Goal: Task Accomplishment & Management: Use online tool/utility

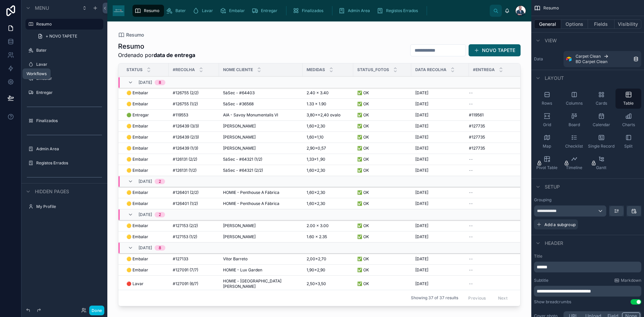
click at [9, 73] on link at bounding box center [10, 68] width 21 height 13
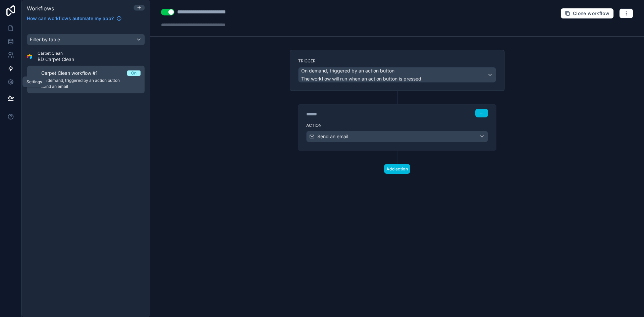
click at [11, 80] on icon at bounding box center [10, 81] width 5 height 5
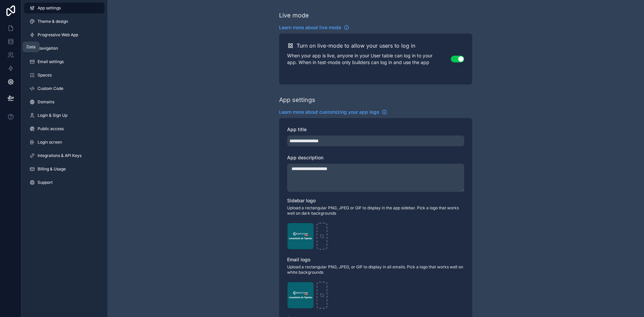
click at [9, 38] on link at bounding box center [10, 41] width 21 height 13
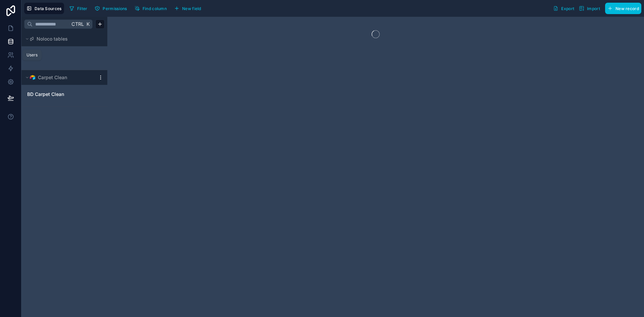
click at [7, 56] on icon at bounding box center [10, 55] width 7 height 7
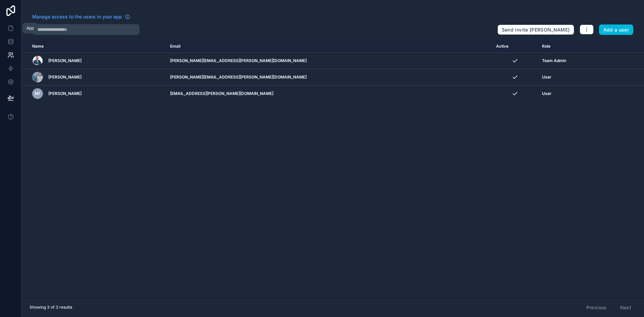
click at [10, 29] on icon at bounding box center [10, 28] width 7 height 7
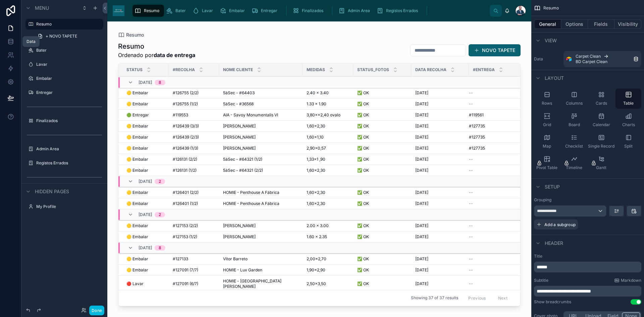
click at [12, 42] on icon at bounding box center [10, 41] width 4 height 3
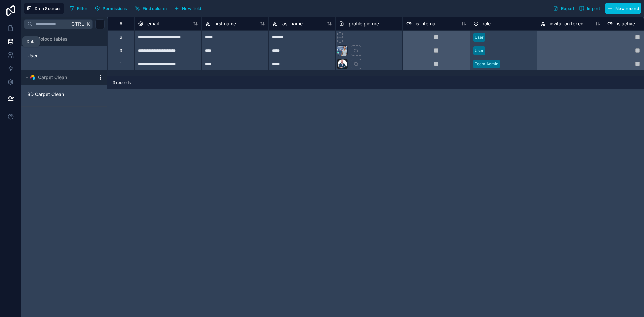
click at [12, 33] on link at bounding box center [10, 27] width 21 height 13
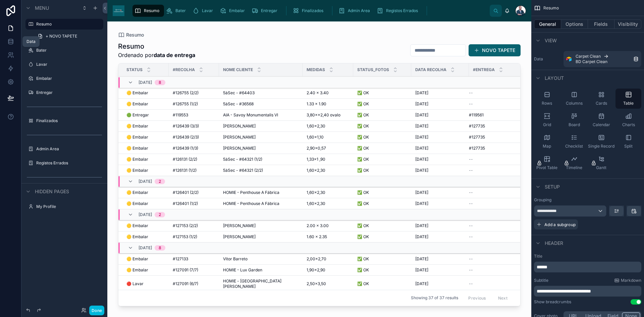
click at [11, 47] on link at bounding box center [10, 41] width 21 height 13
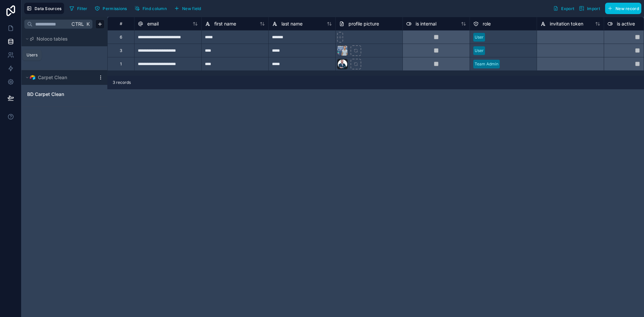
click at [11, 58] on icon at bounding box center [10, 55] width 7 height 7
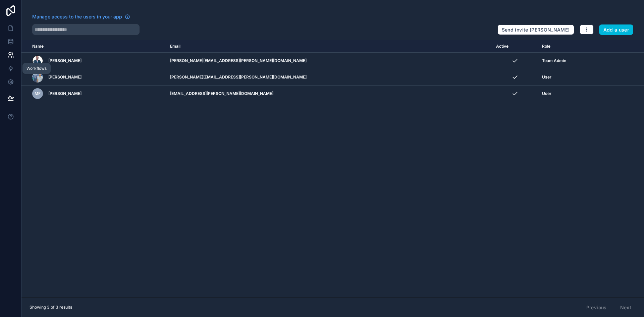
click at [11, 67] on icon at bounding box center [11, 68] width 4 height 5
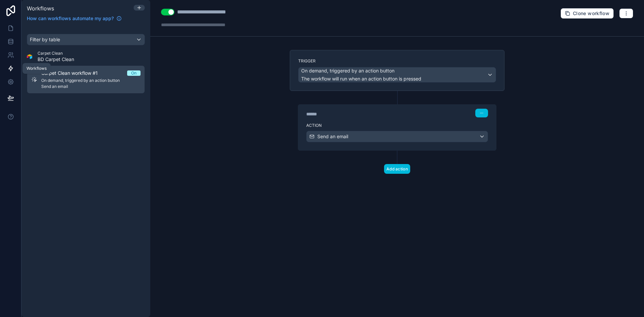
click at [9, 80] on icon at bounding box center [10, 81] width 5 height 5
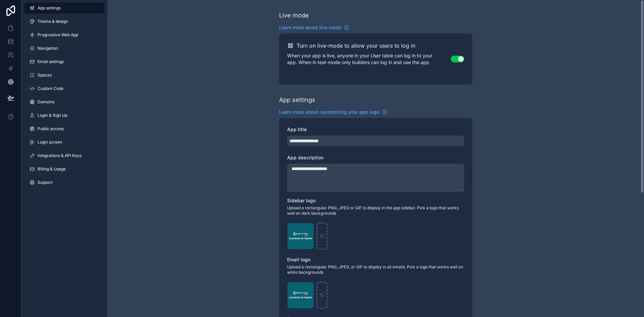
click at [50, 37] on span "Progressive Web App" at bounding box center [58, 34] width 41 height 5
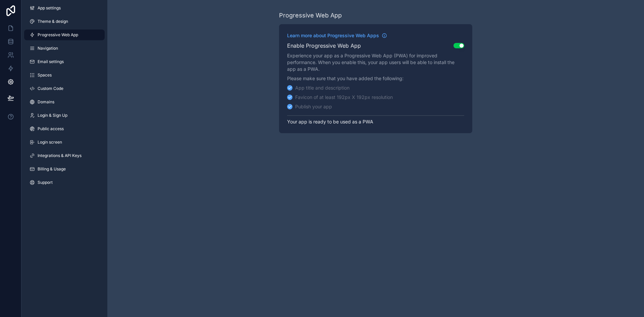
click at [355, 125] on p "Your app is ready to be used as a PWA" at bounding box center [375, 120] width 177 height 10
click at [368, 124] on p "Your app is ready to be used as a PWA" at bounding box center [375, 120] width 177 height 10
click at [380, 35] on link "Learn more about Progressive Web Apps" at bounding box center [337, 35] width 100 height 7
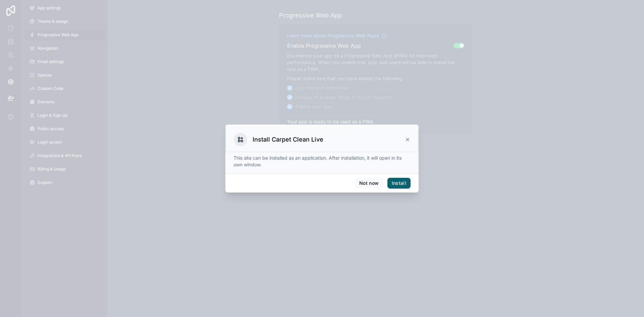
drag, startPoint x: 611, startPoint y: 0, endPoint x: 368, endPoint y: 133, distance: 276.8
click at [368, 133] on div "Install Carpet Clean Live" at bounding box center [322, 139] width 176 height 13
click at [398, 184] on button "Install" at bounding box center [398, 183] width 23 height 11
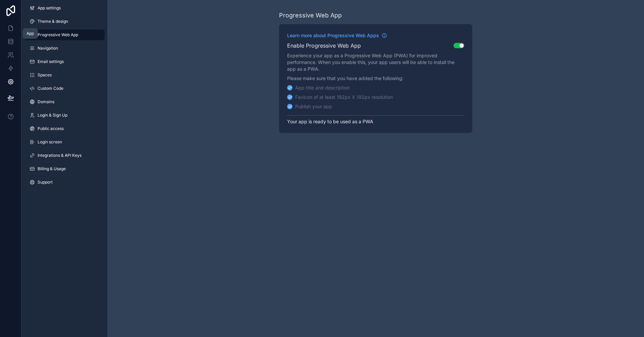
click at [7, 25] on icon at bounding box center [10, 28] width 7 height 7
